Goal: Task Accomplishment & Management: Use online tool/utility

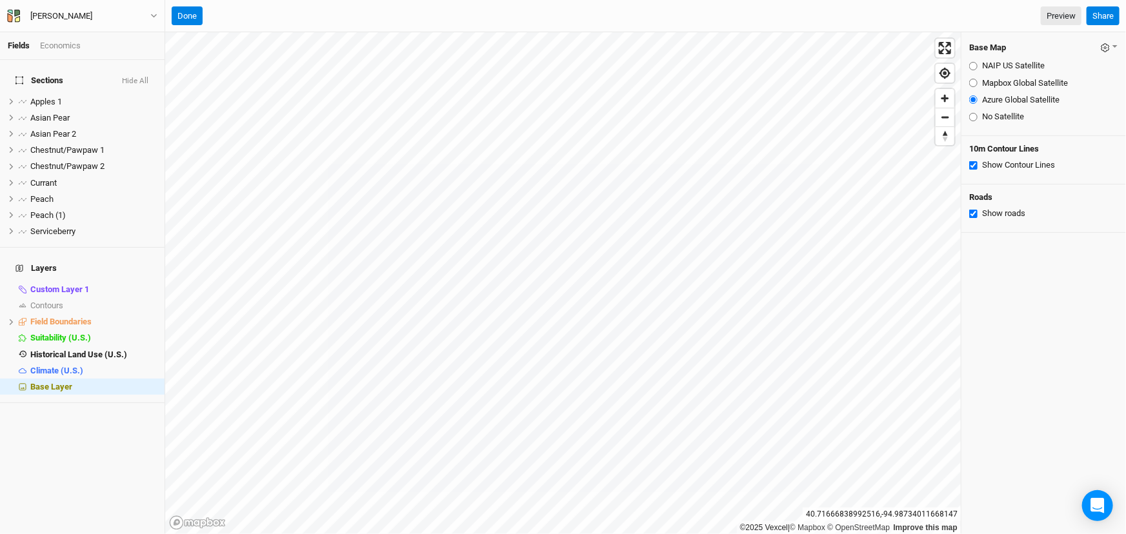
click at [973, 170] on input "Show Contour Lines" at bounding box center [973, 165] width 8 height 8
checkbox input "false"
click at [191, 13] on button "Done" at bounding box center [187, 15] width 31 height 19
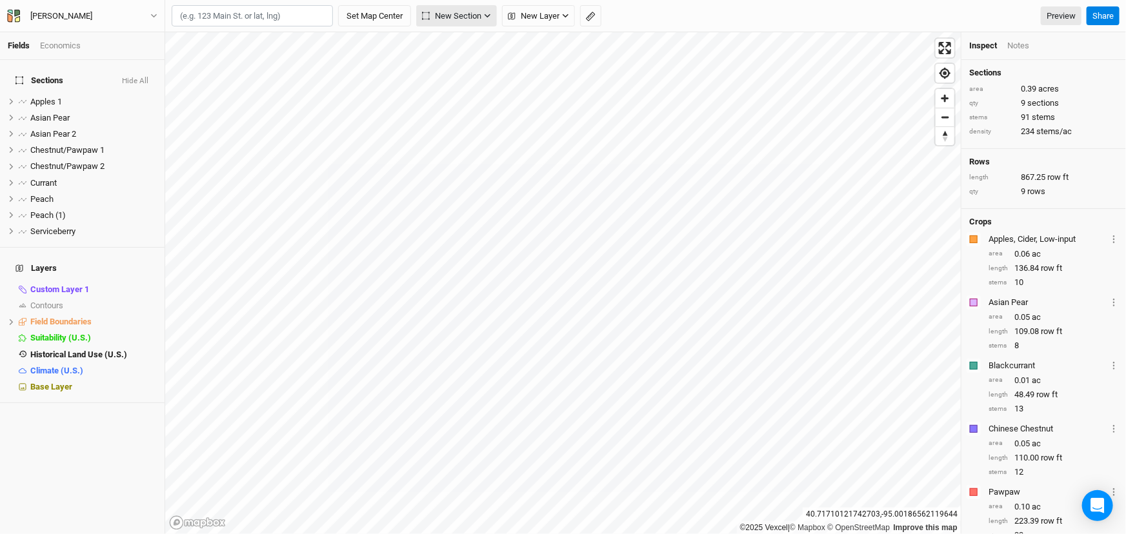
click at [481, 11] on span "New Section" at bounding box center [451, 16] width 59 height 13
click at [553, 25] on button "New Layer" at bounding box center [538, 16] width 73 height 22
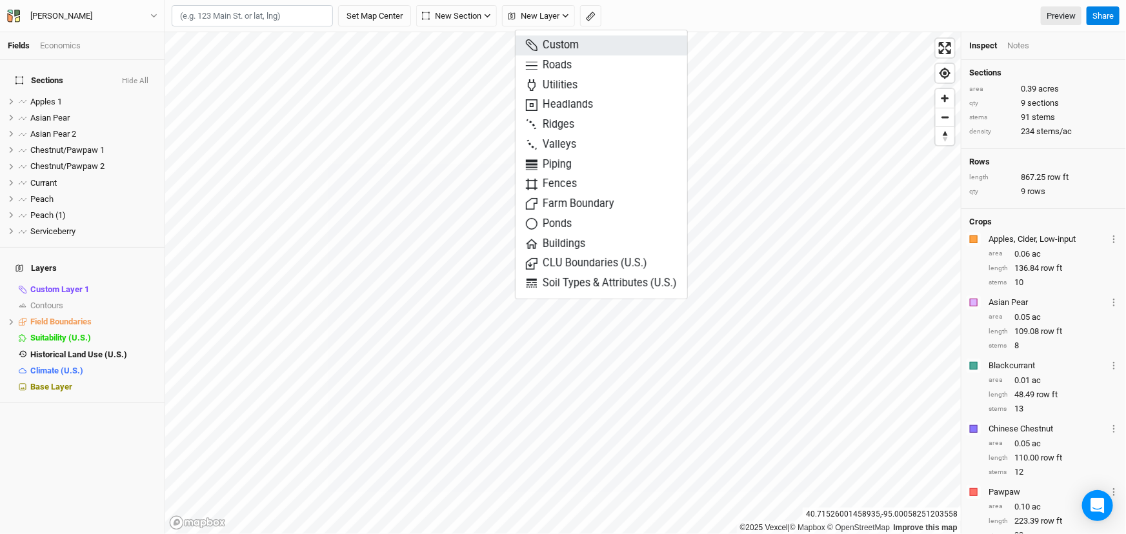
click at [588, 52] on button "Custom" at bounding box center [601, 45] width 172 height 20
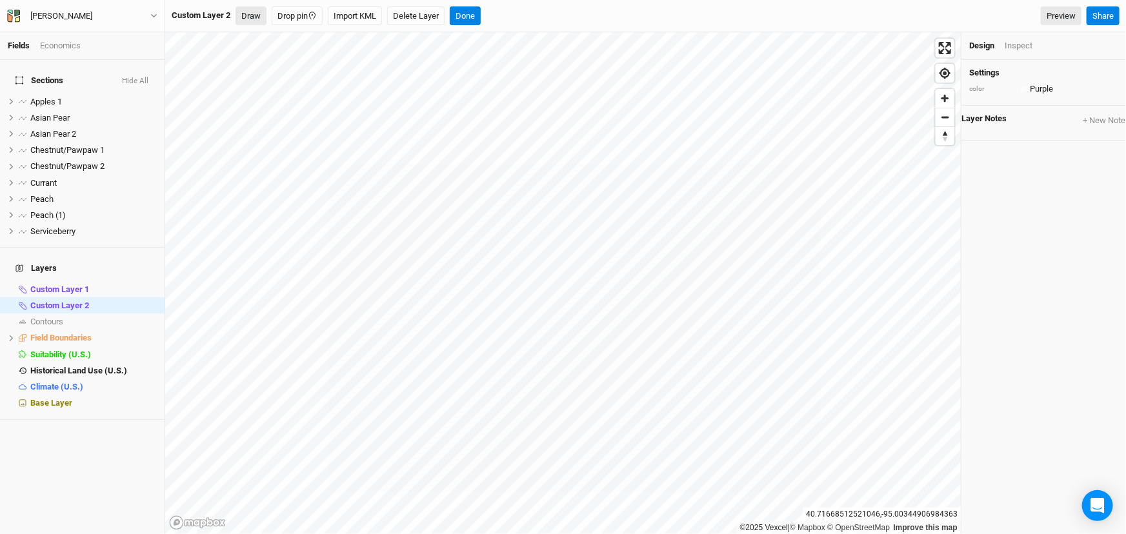
click at [245, 10] on button "Draw" at bounding box center [250, 15] width 31 height 19
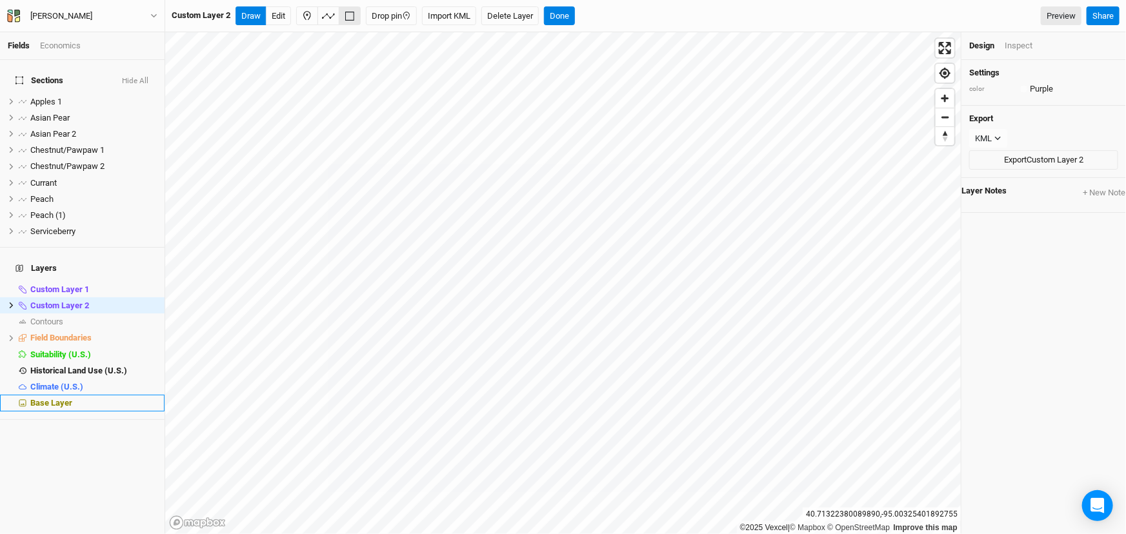
click at [84, 408] on div "Base Layer" at bounding box center [93, 403] width 126 height 10
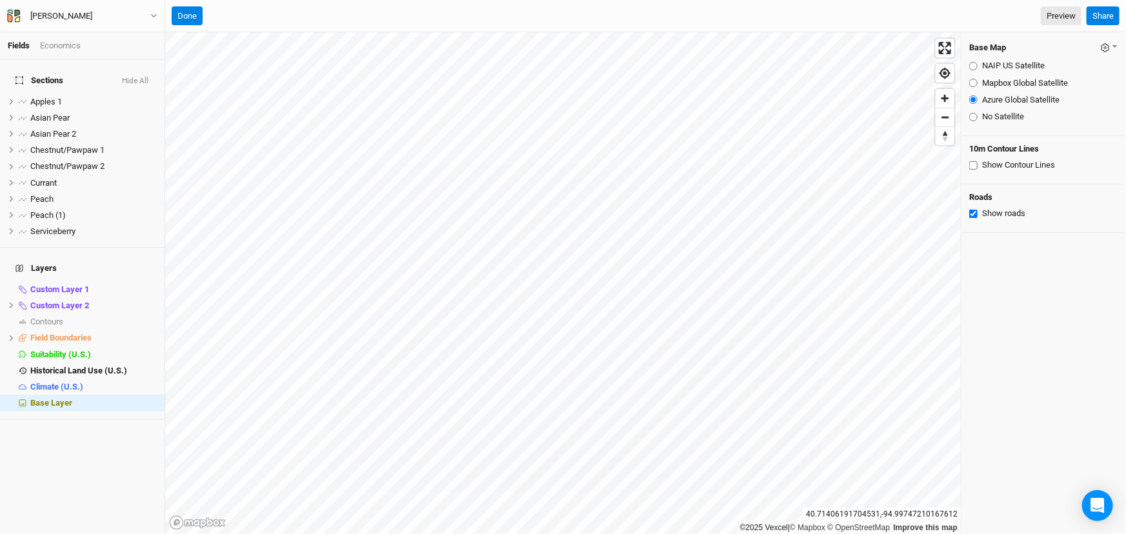
click at [977, 170] on input "Show Contour Lines" at bounding box center [973, 165] width 8 height 8
checkbox input "true"
click at [188, 15] on button "Done" at bounding box center [187, 15] width 31 height 19
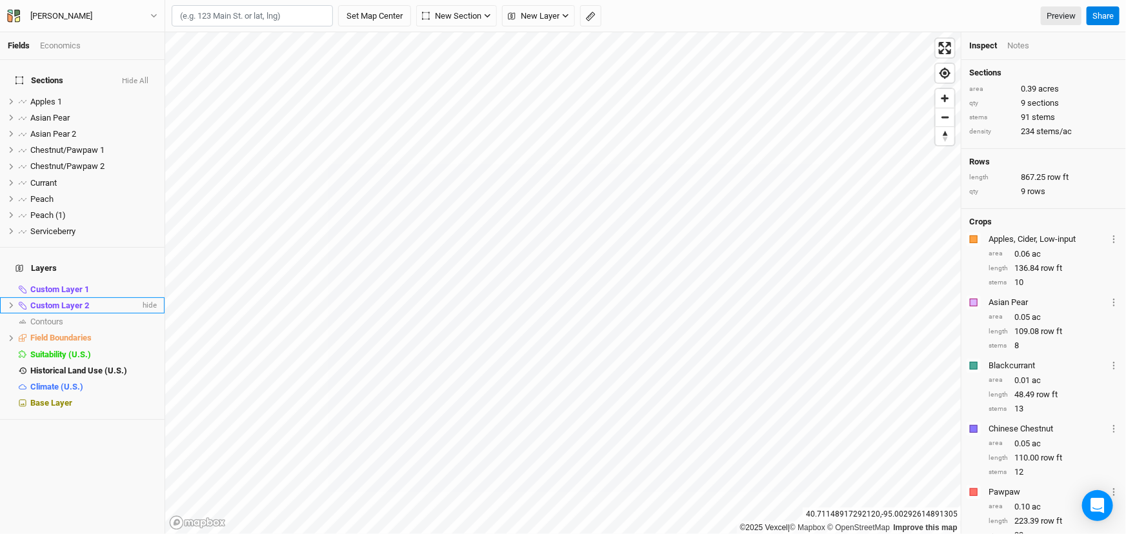
click at [70, 310] on span "Custom Layer 2" at bounding box center [59, 306] width 59 height 10
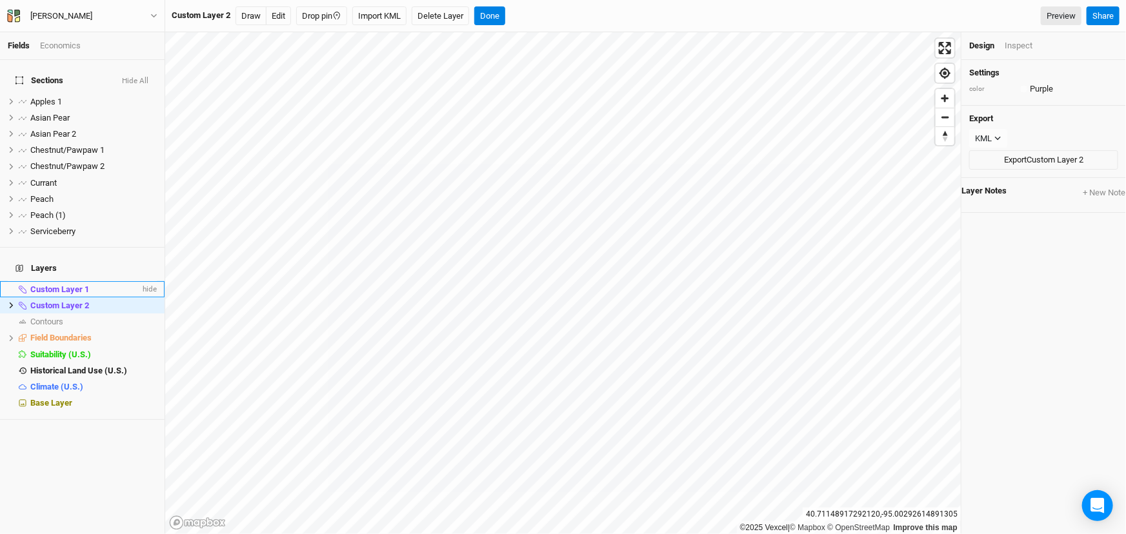
click at [75, 294] on span "Custom Layer 1" at bounding box center [59, 289] width 59 height 10
click at [89, 310] on span "Custom Layer 2" at bounding box center [59, 306] width 59 height 10
click at [1067, 95] on div "color Purple Colors Azure Mint Sunflower Teal Burgundy Pomegranate Shamrock Gra…" at bounding box center [1043, 89] width 149 height 12
click at [1046, 95] on div "Purple" at bounding box center [1040, 89] width 23 height 12
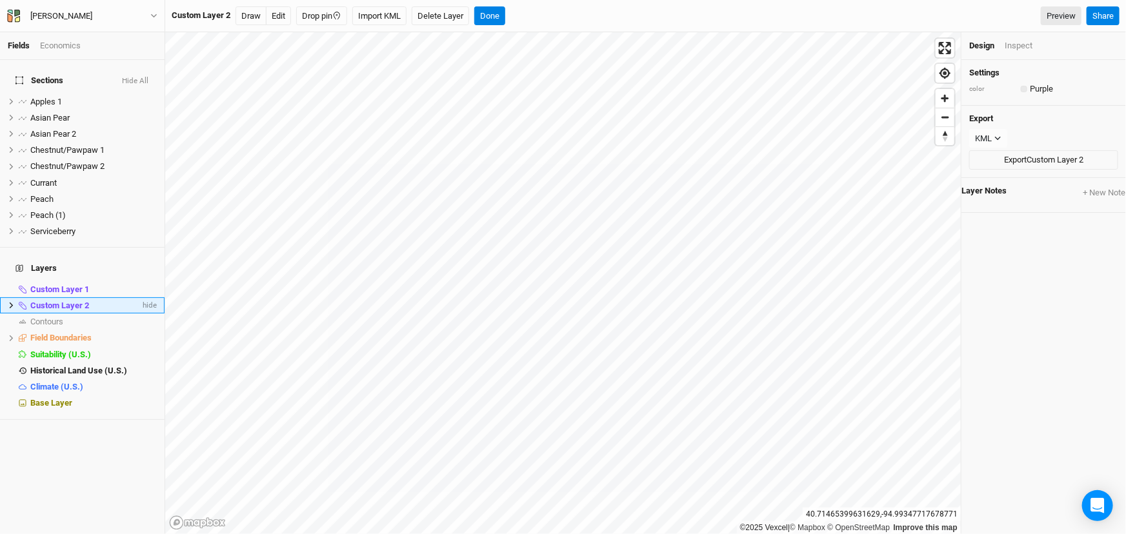
click at [1027, 92] on button "button" at bounding box center [1023, 89] width 6 height 6
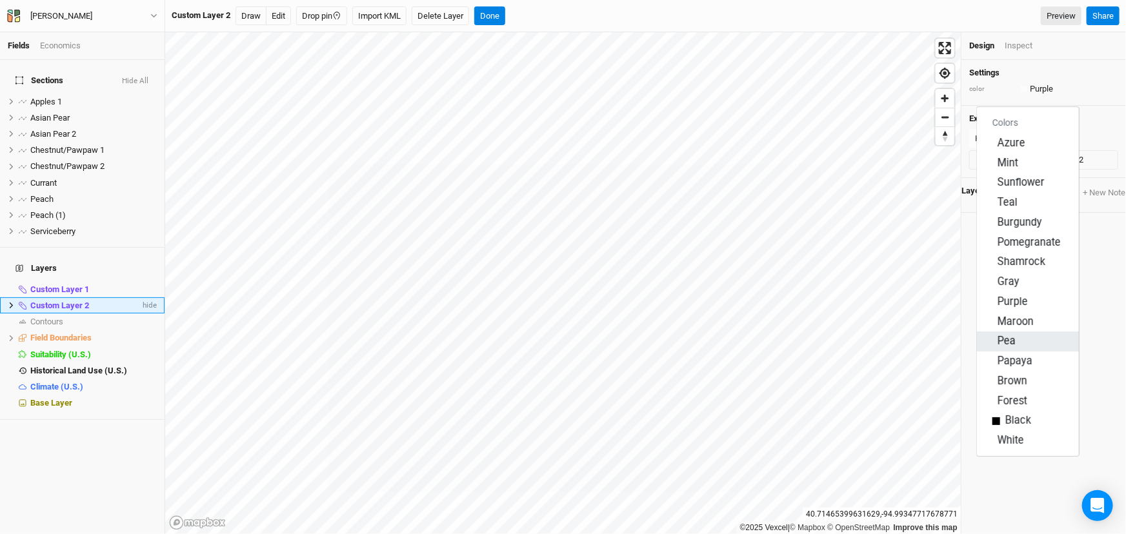
click at [992, 342] on div "button" at bounding box center [992, 342] width 0 height 0
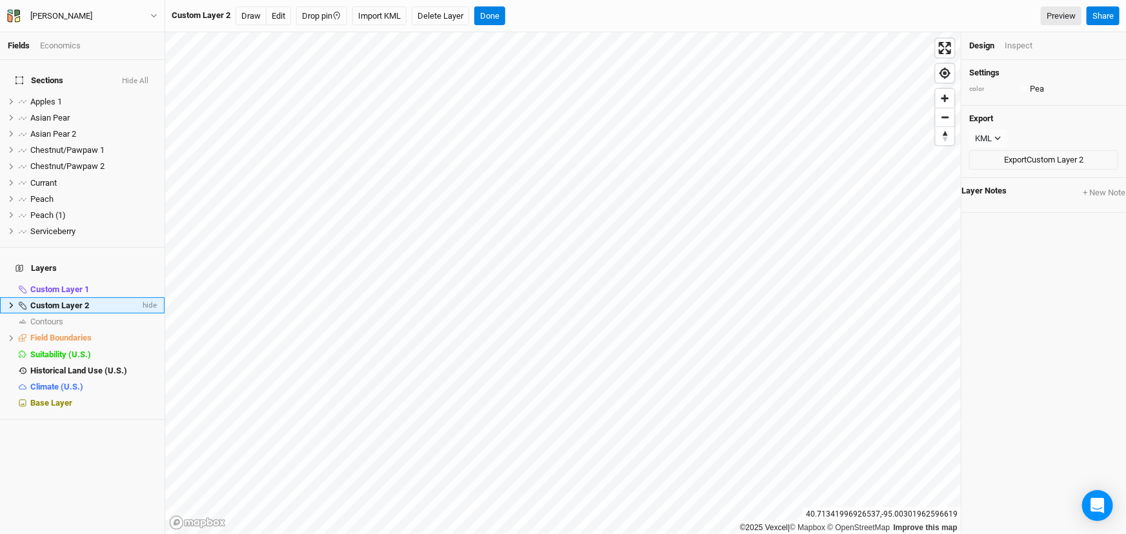
click at [74, 310] on span "Custom Layer 2" at bounding box center [59, 306] width 59 height 10
click at [75, 310] on span "Custom Layer 2" at bounding box center [59, 306] width 59 height 10
type input "Silvopasture 1"
click at [65, 310] on span "Silvopasture 1" at bounding box center [56, 306] width 53 height 10
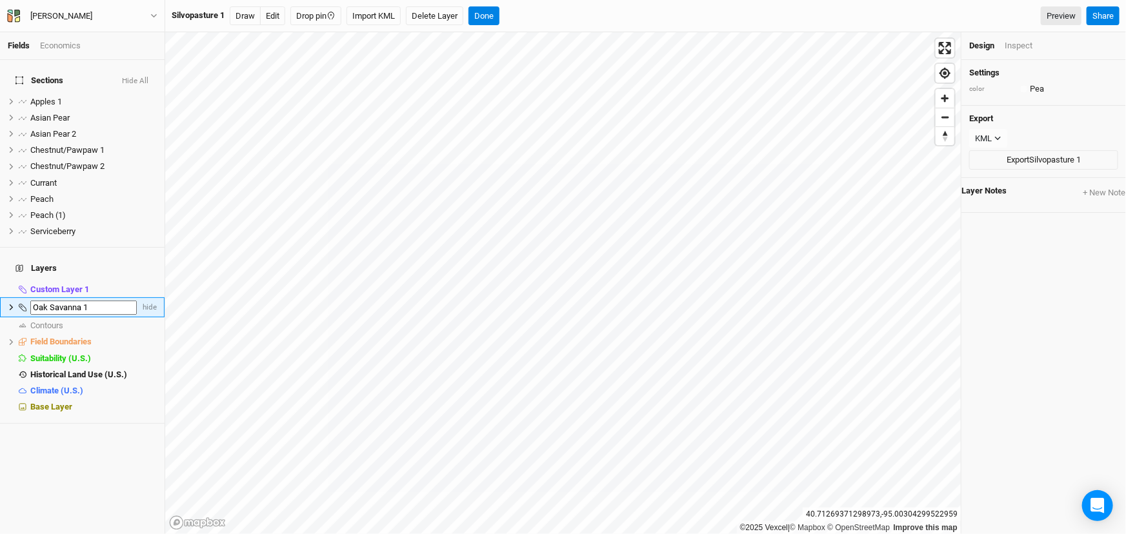
type input "Oak Savanna 1"
click at [1028, 52] on div "Inspect" at bounding box center [1018, 46] width 28 height 12
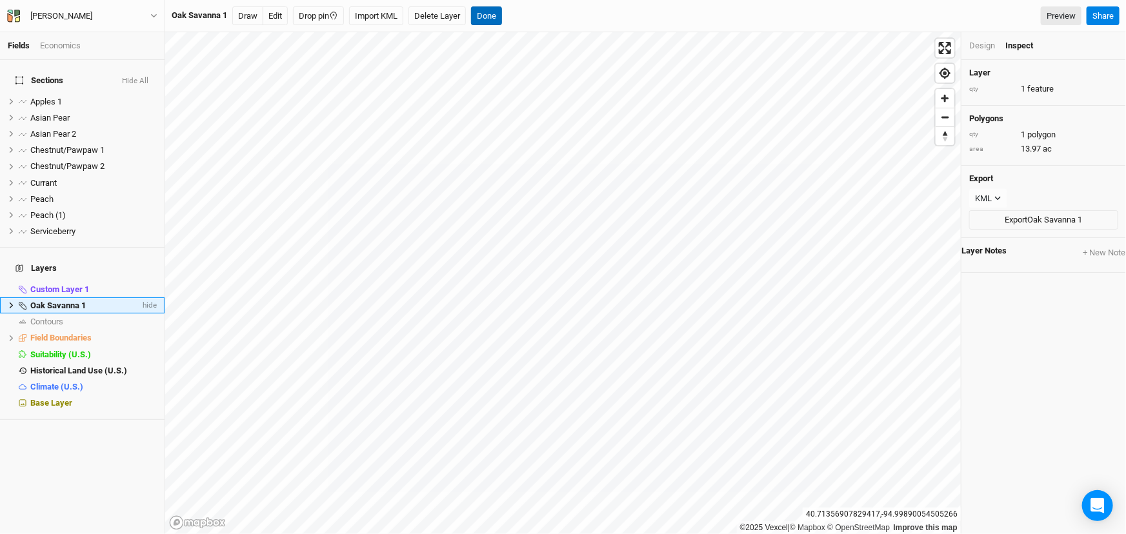
click at [502, 21] on button "Done" at bounding box center [486, 15] width 31 height 19
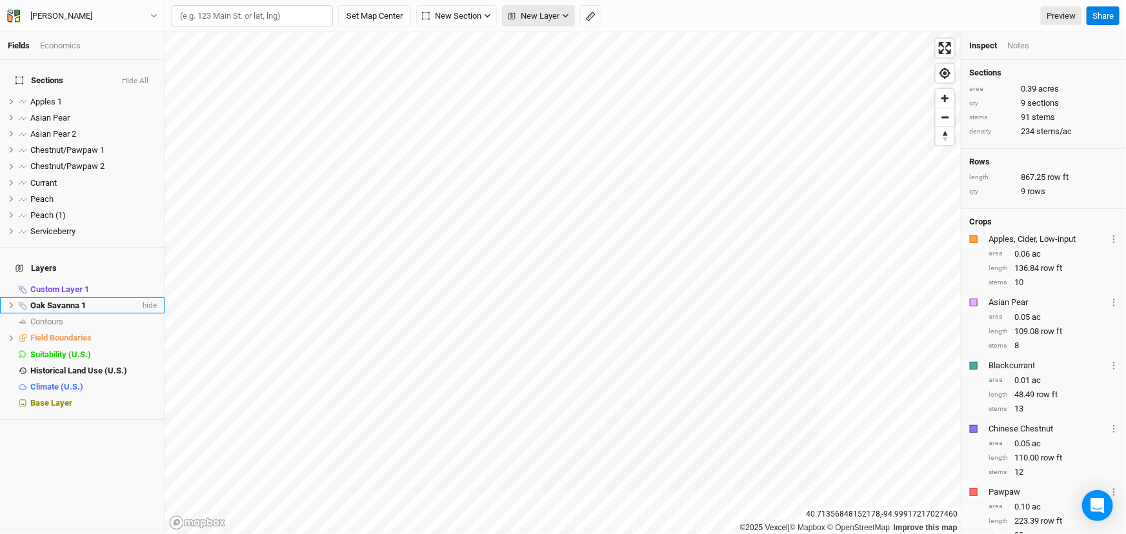
click at [551, 15] on span "New Layer" at bounding box center [534, 16] width 52 height 13
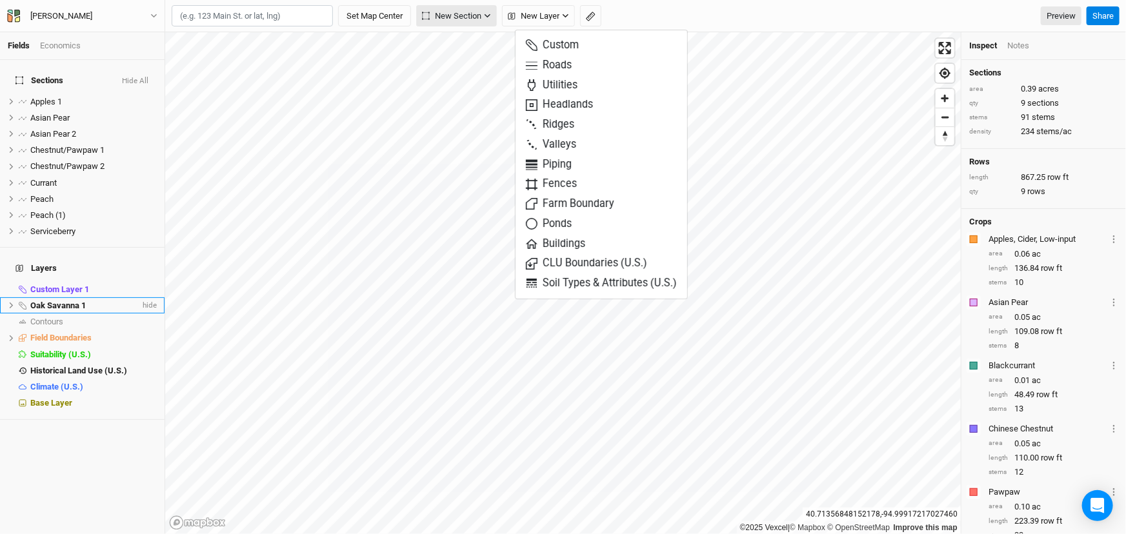
click at [497, 15] on button "New Section" at bounding box center [456, 16] width 81 height 22
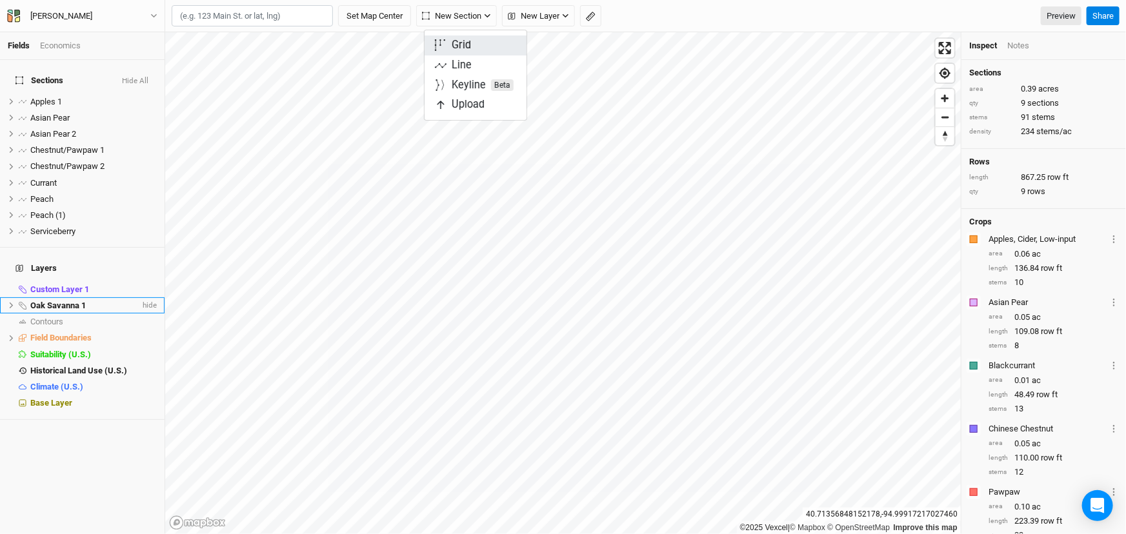
click at [495, 50] on button "Grid" at bounding box center [475, 45] width 102 height 20
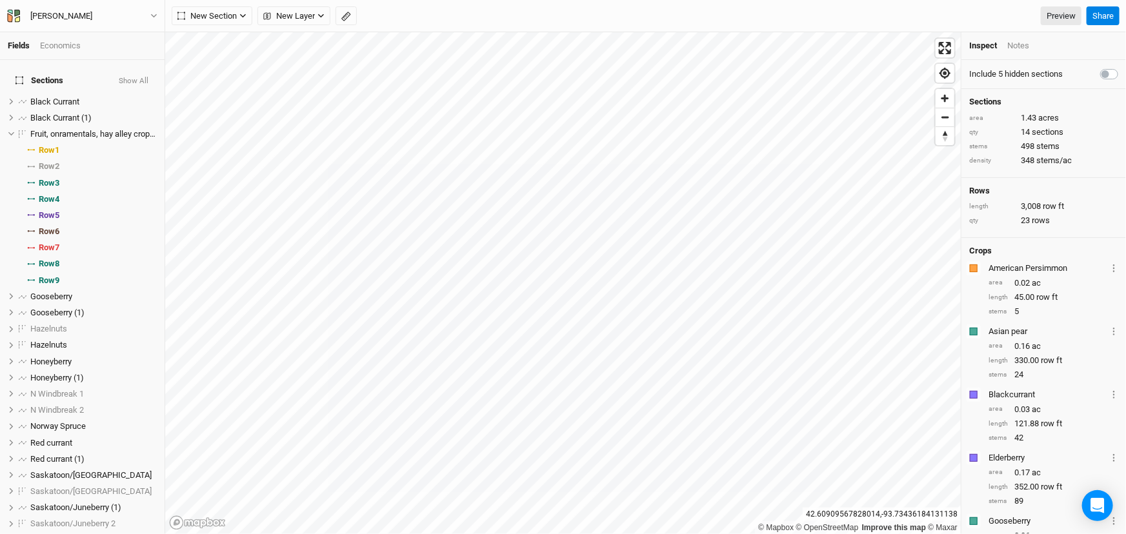
scroll to position [748, 0]
